Goal: Navigation & Orientation: Find specific page/section

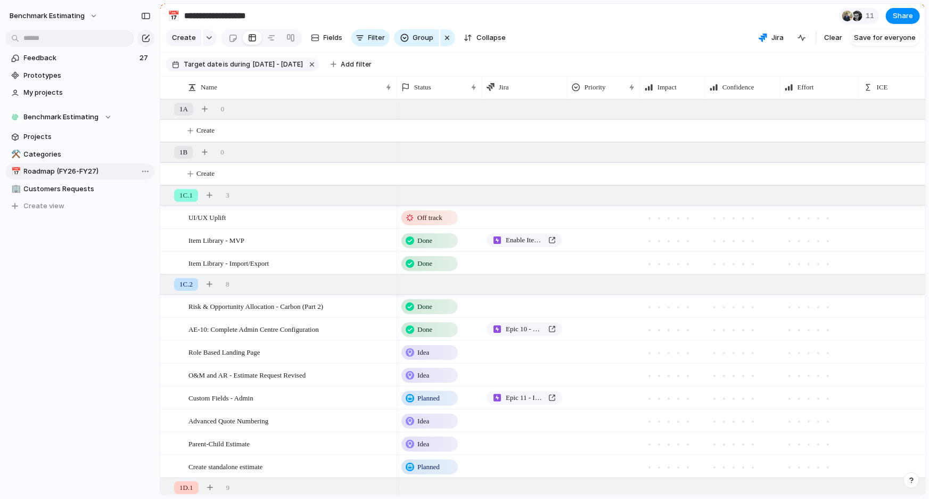
click at [74, 168] on span "Roadmap (FY26-FY27)" at bounding box center [87, 171] width 127 height 11
click at [273, 37] on div at bounding box center [271, 37] width 9 height 17
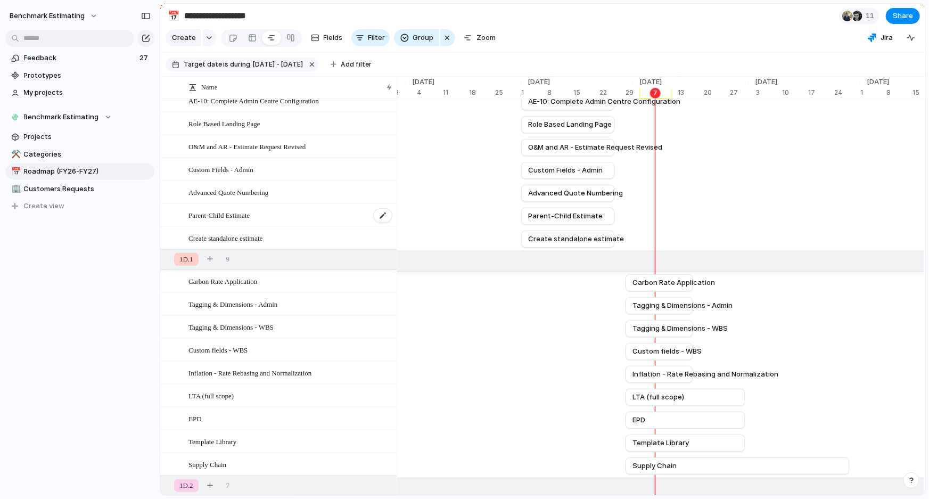
scroll to position [242, 0]
